Goal: Contribute content

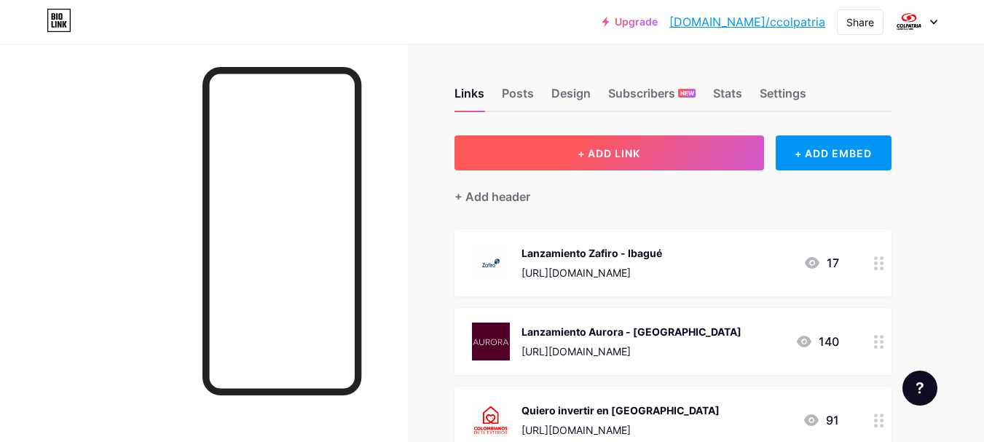
drag, startPoint x: 0, startPoint y: 0, endPoint x: 617, endPoint y: 146, distance: 634.0
click at [617, 147] on span "+ ADD LINK" at bounding box center [609, 153] width 63 height 12
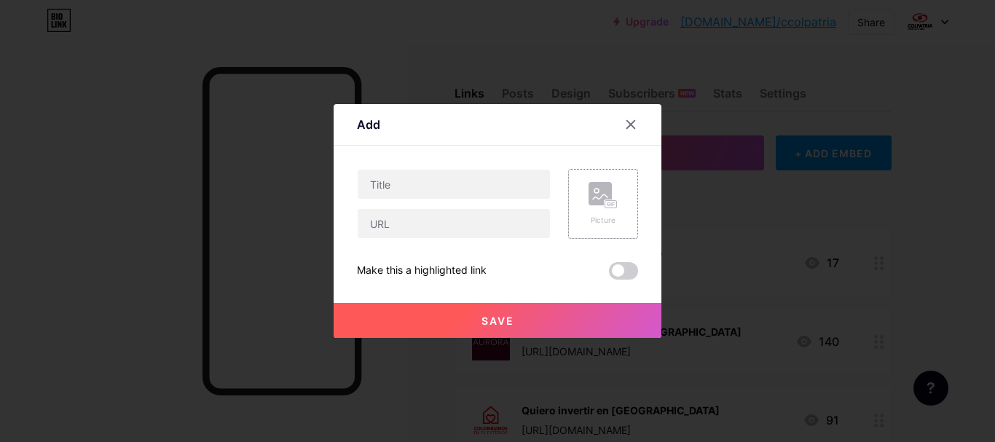
click at [605, 202] on rect at bounding box center [611, 204] width 12 height 7
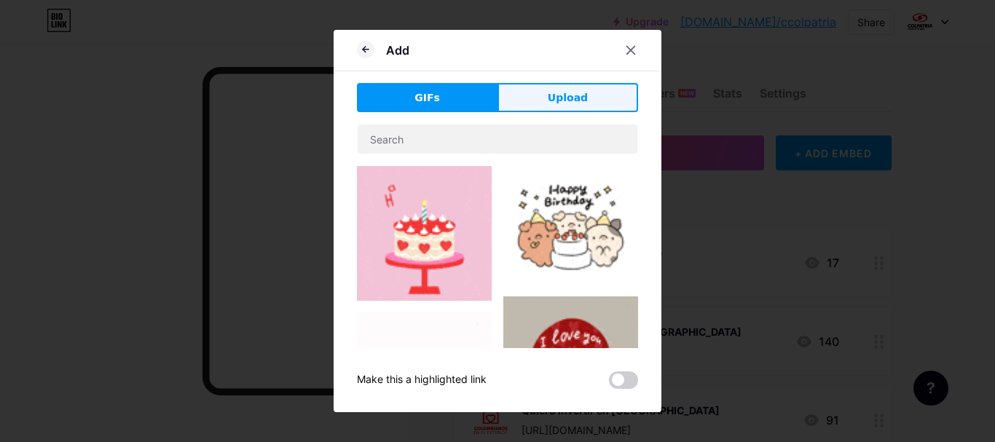
click at [574, 88] on button "Upload" at bounding box center [567, 97] width 141 height 29
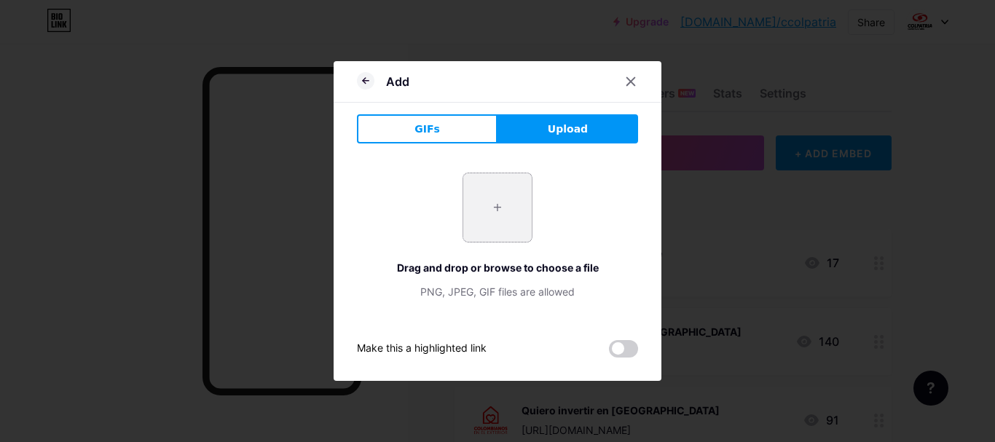
click at [511, 206] on input "file" at bounding box center [497, 207] width 68 height 68
type input "C:\fakepath\Mesa de trabajo 13 (1).png"
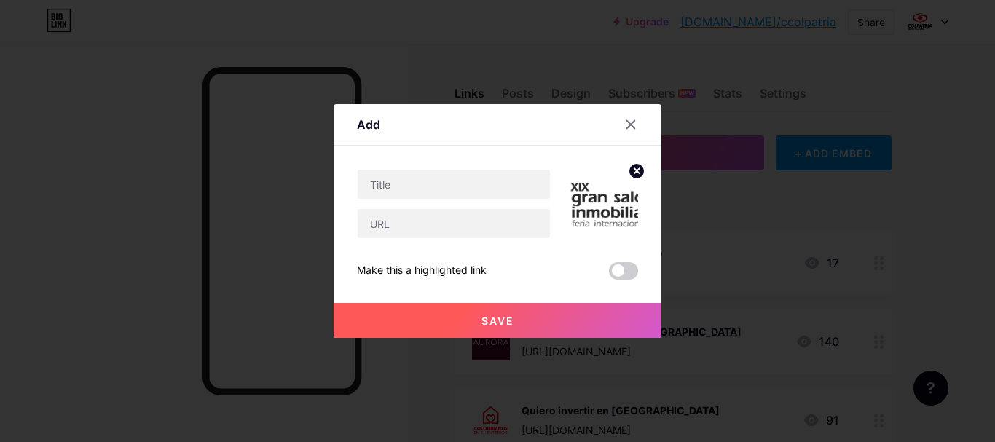
click at [629, 170] on circle at bounding box center [637, 171] width 16 height 16
click at [599, 204] on icon at bounding box center [603, 195] width 29 height 27
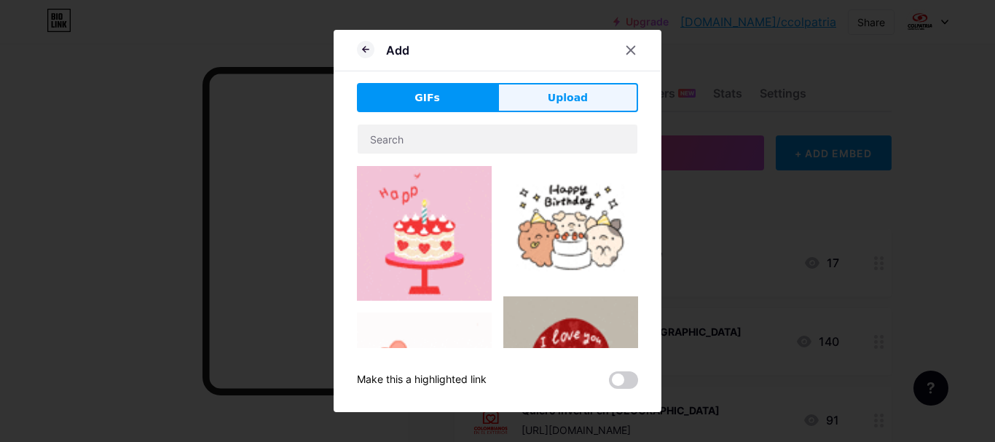
click at [566, 104] on span "Upload" at bounding box center [568, 97] width 40 height 15
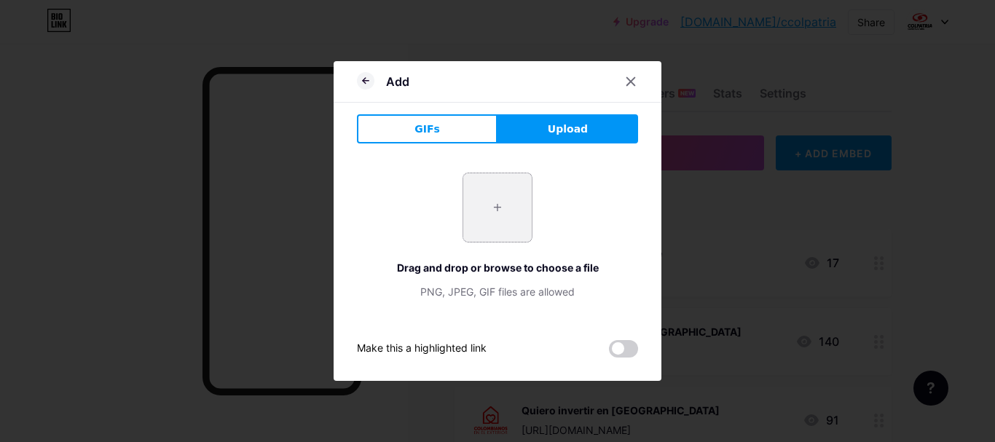
click at [505, 214] on input "file" at bounding box center [497, 207] width 68 height 68
type input "C:\fakepath\Proyecto nuevo (23).jpg"
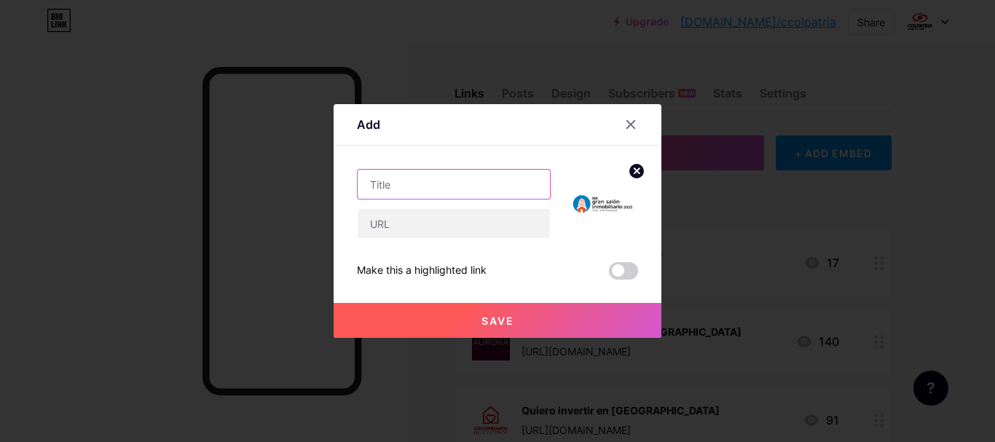
click at [459, 178] on input "text" at bounding box center [454, 184] width 192 height 29
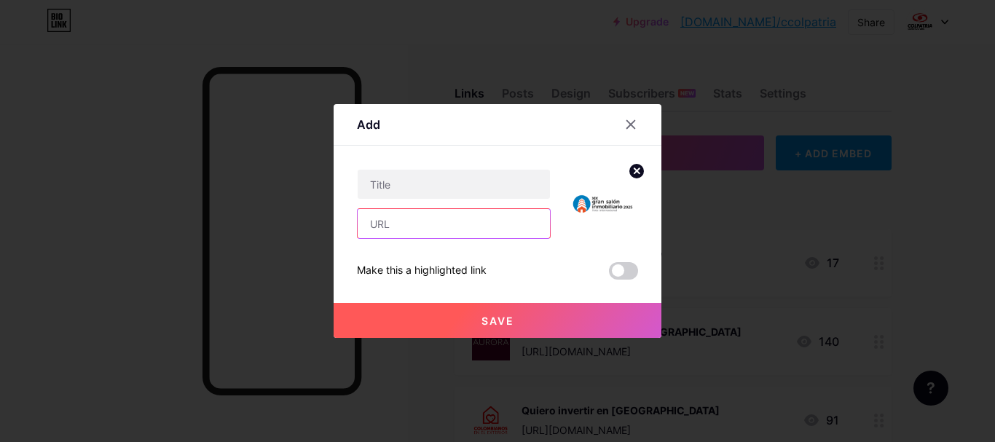
click at [413, 232] on input "text" at bounding box center [454, 223] width 192 height 29
paste input "[URL][DOMAIN_NAME]"
type input "[URL][DOMAIN_NAME]"
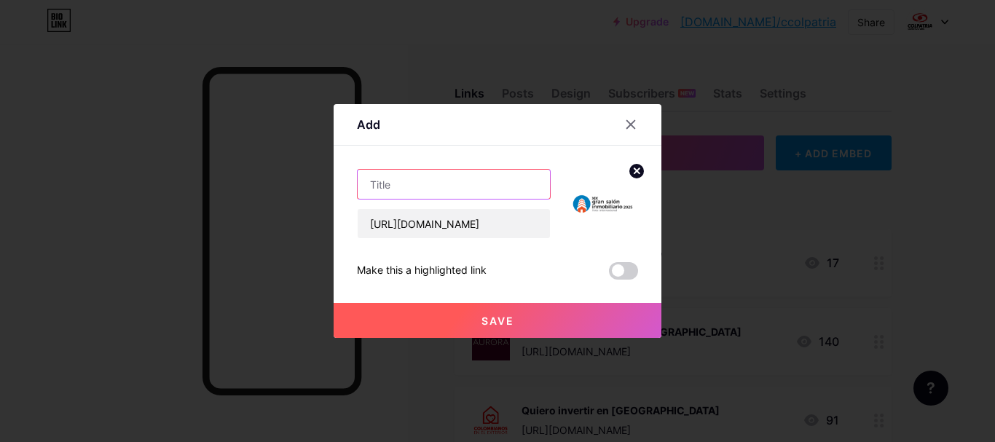
click at [427, 190] on input "text" at bounding box center [454, 184] width 192 height 29
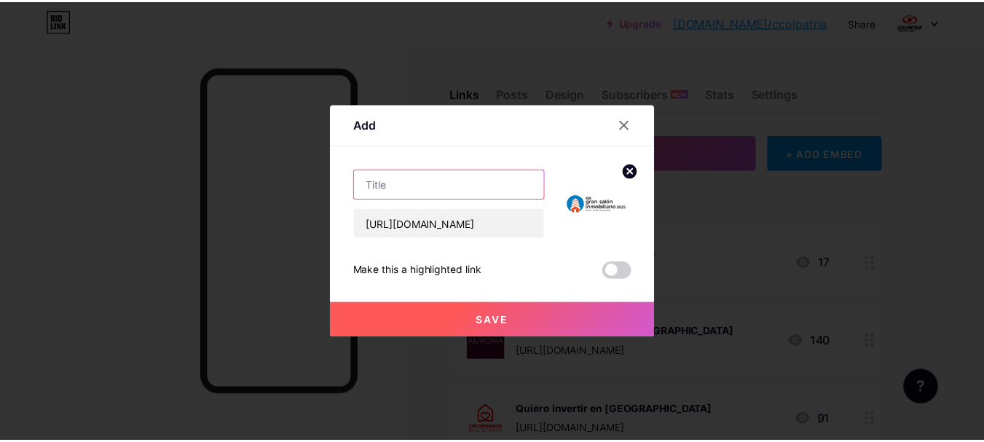
scroll to position [0, 0]
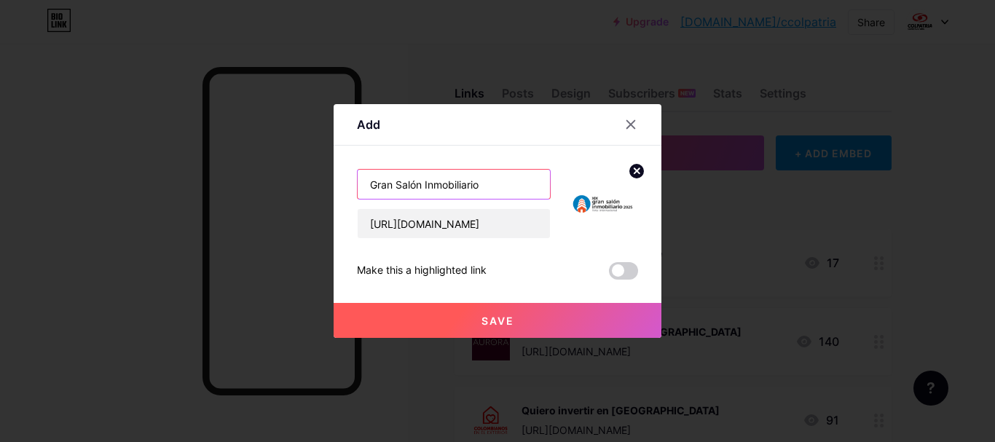
type input "Gran Salón Inmobiliario"
click at [471, 326] on button "Save" at bounding box center [498, 320] width 328 height 35
